Goal: Transaction & Acquisition: Purchase product/service

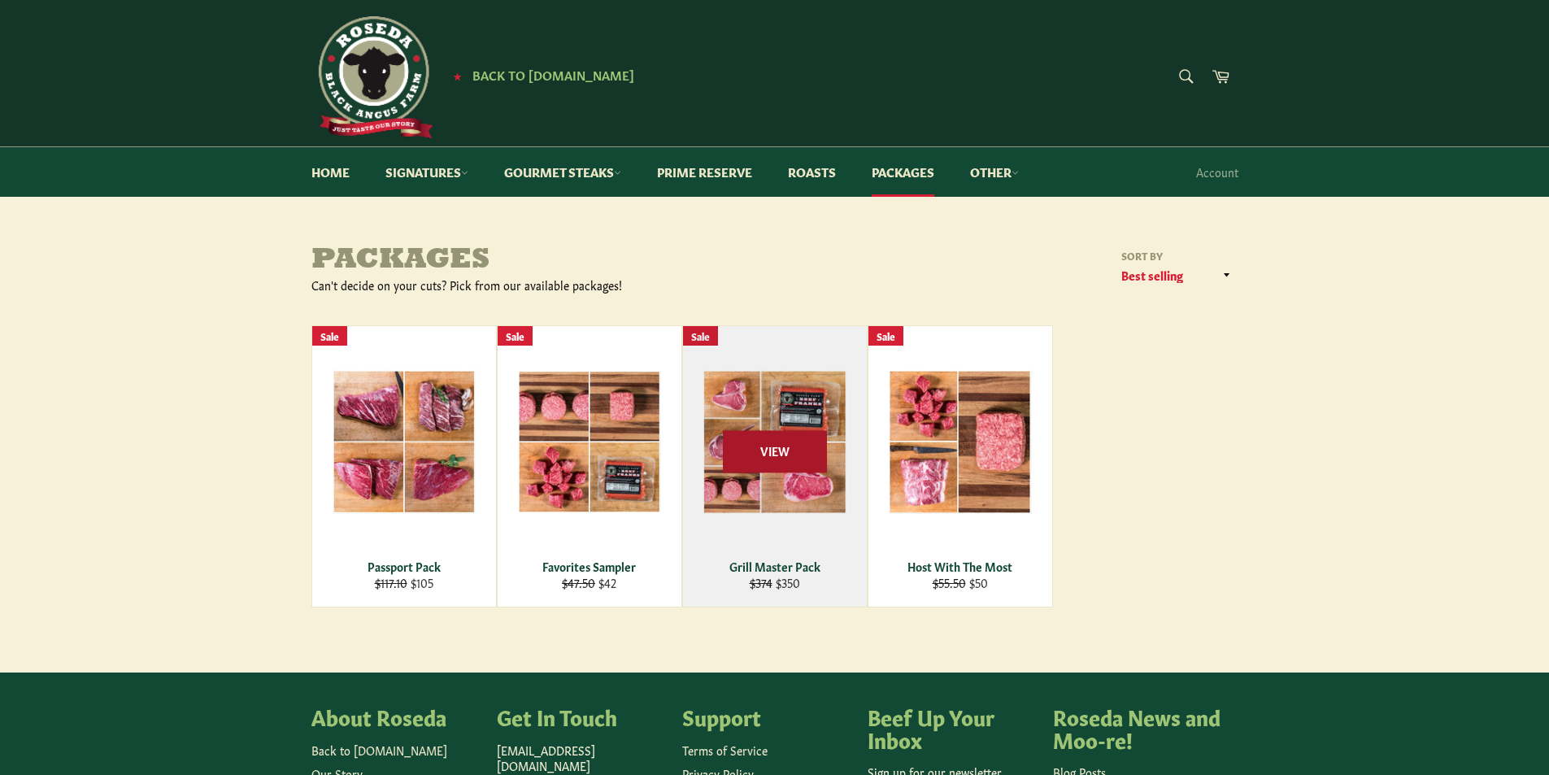
click at [808, 439] on span "View" at bounding box center [775, 451] width 104 height 41
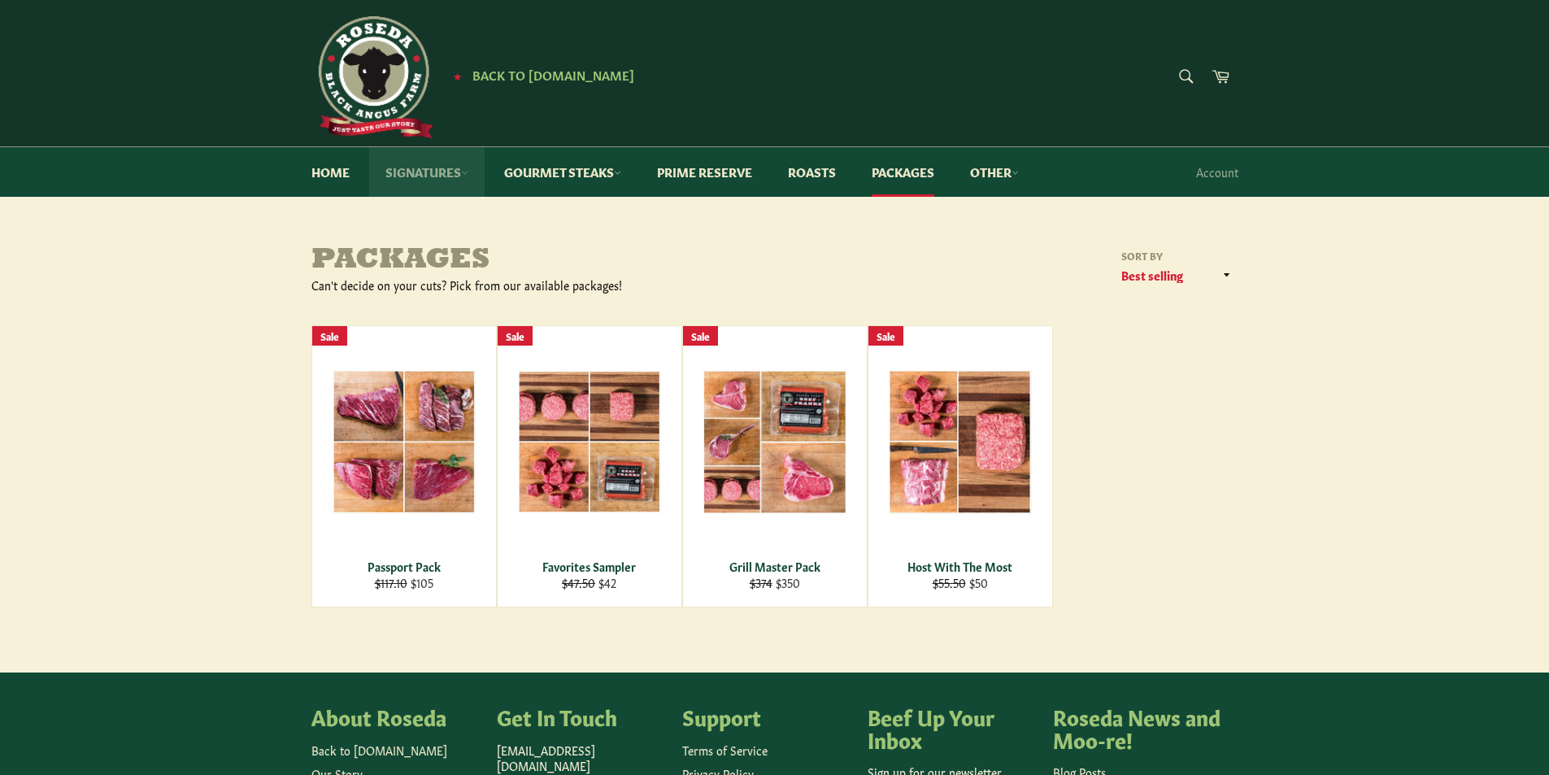
click at [465, 179] on link "Signatures" at bounding box center [426, 172] width 115 height 50
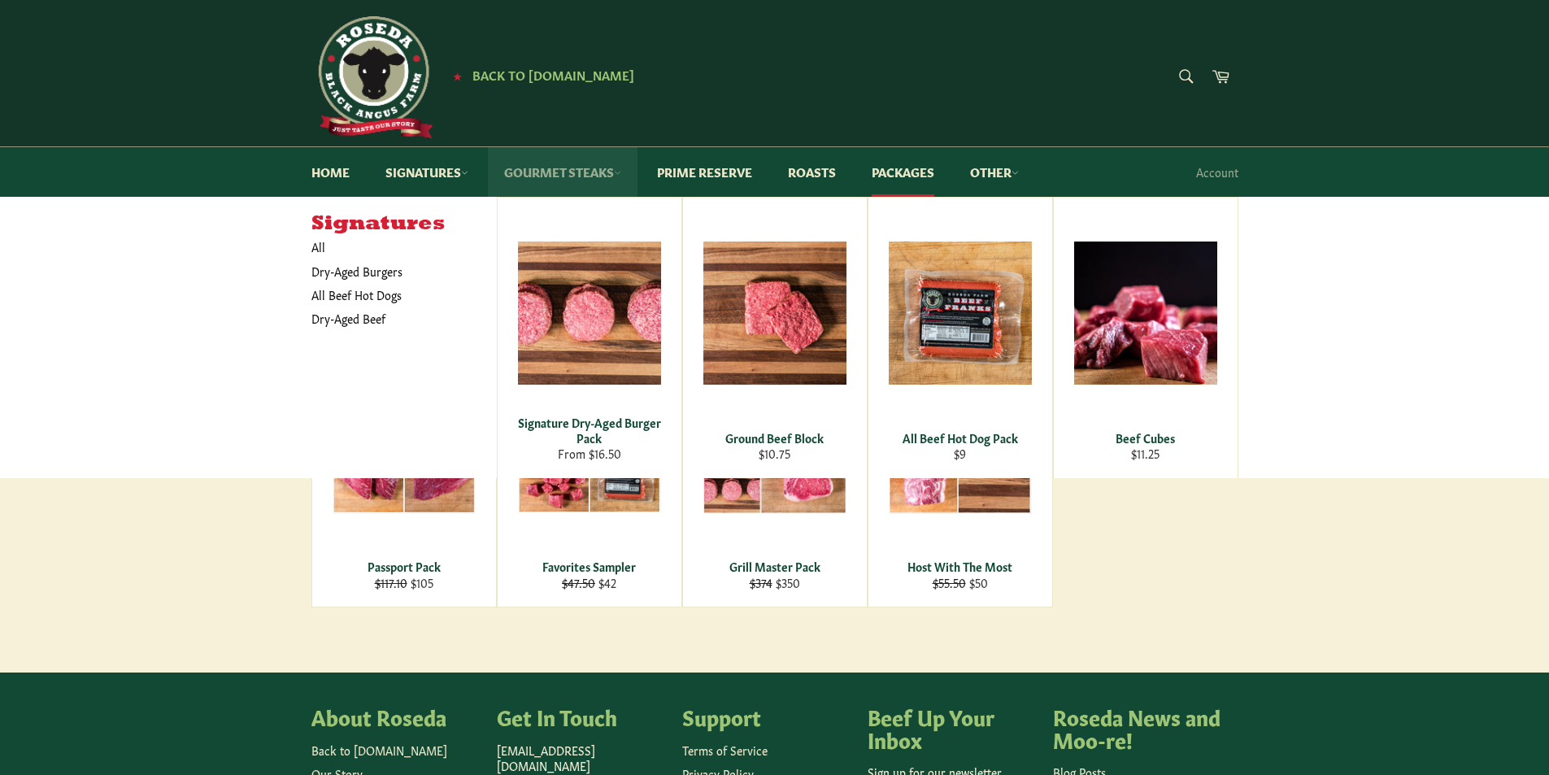
click at [576, 168] on link "Gourmet Steaks" at bounding box center [563, 172] width 150 height 50
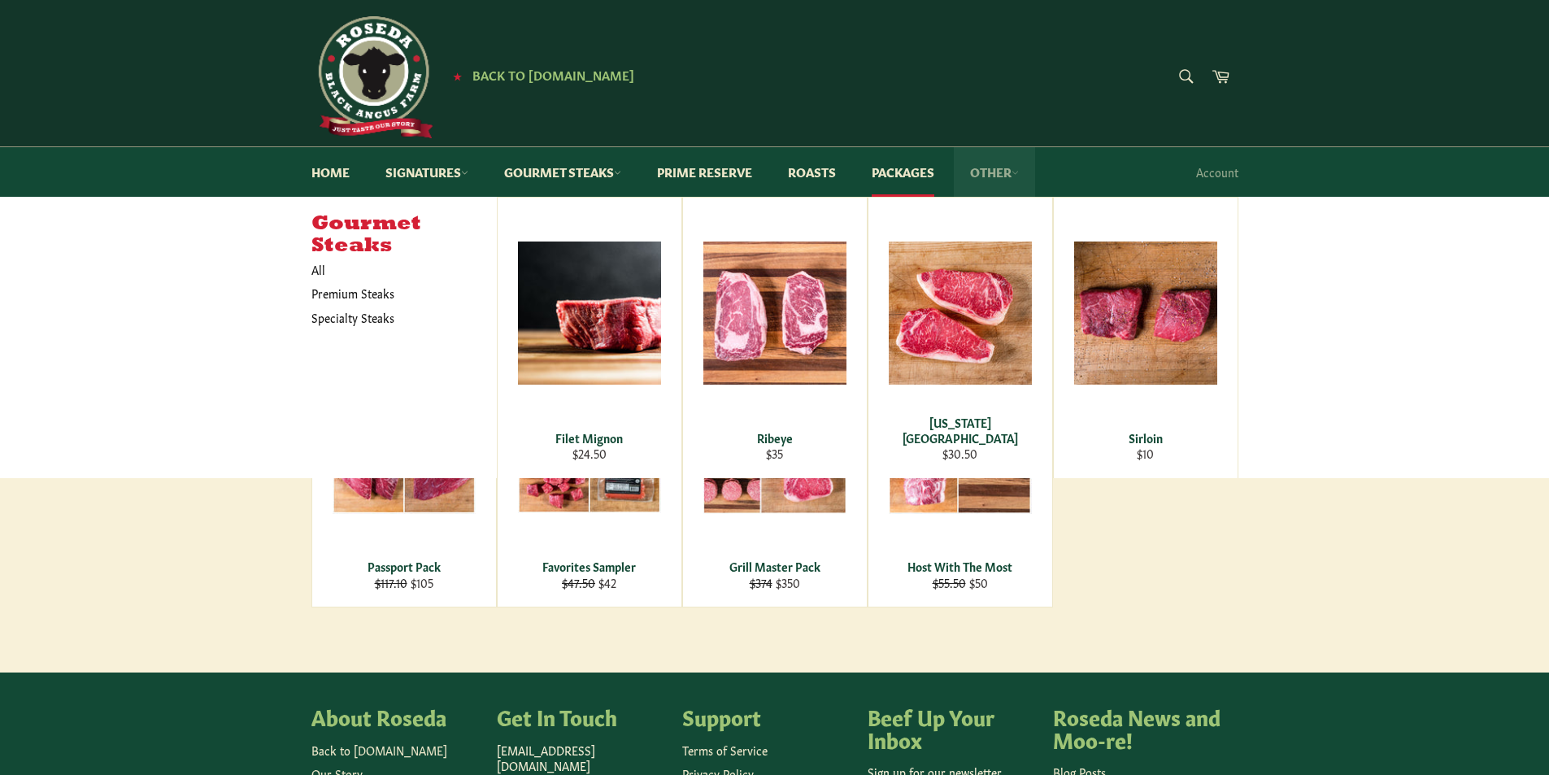
click at [1025, 168] on link "Other" at bounding box center [994, 172] width 81 height 50
